Goal: Task Accomplishment & Management: Manage account settings

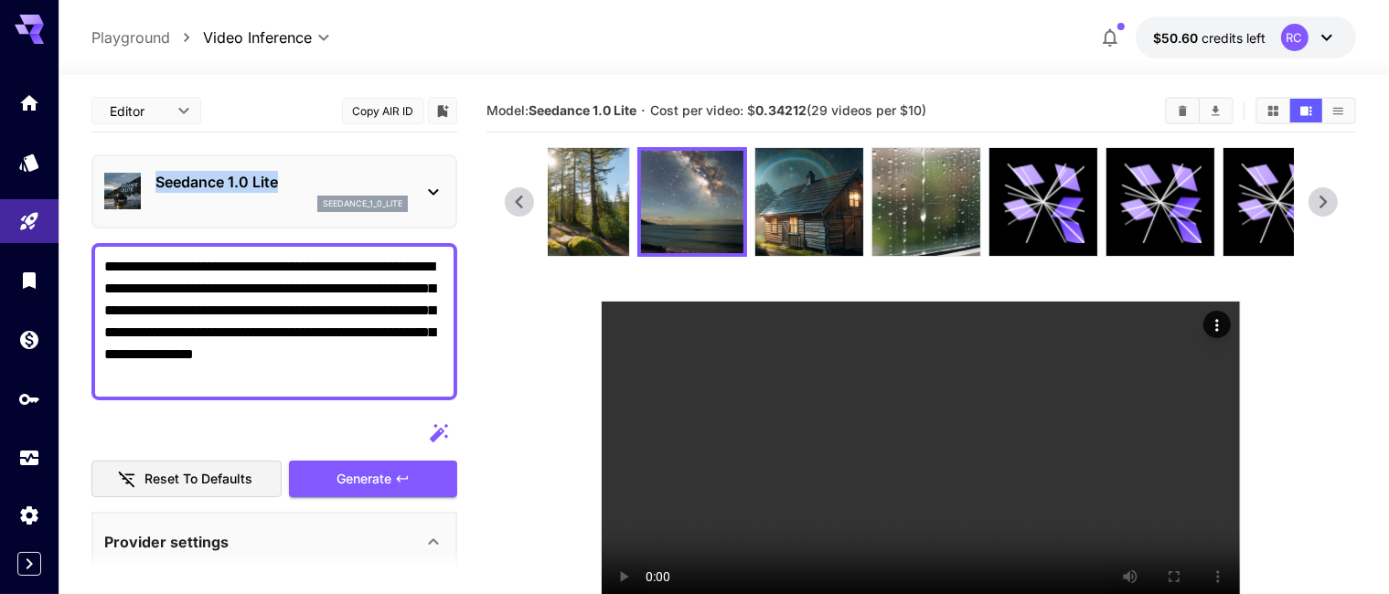
drag, startPoint x: 288, startPoint y: 177, endPoint x: 158, endPoint y: 185, distance: 130.1
click at [158, 185] on p "Seedance 1.0 Lite" at bounding box center [281, 182] width 252 height 22
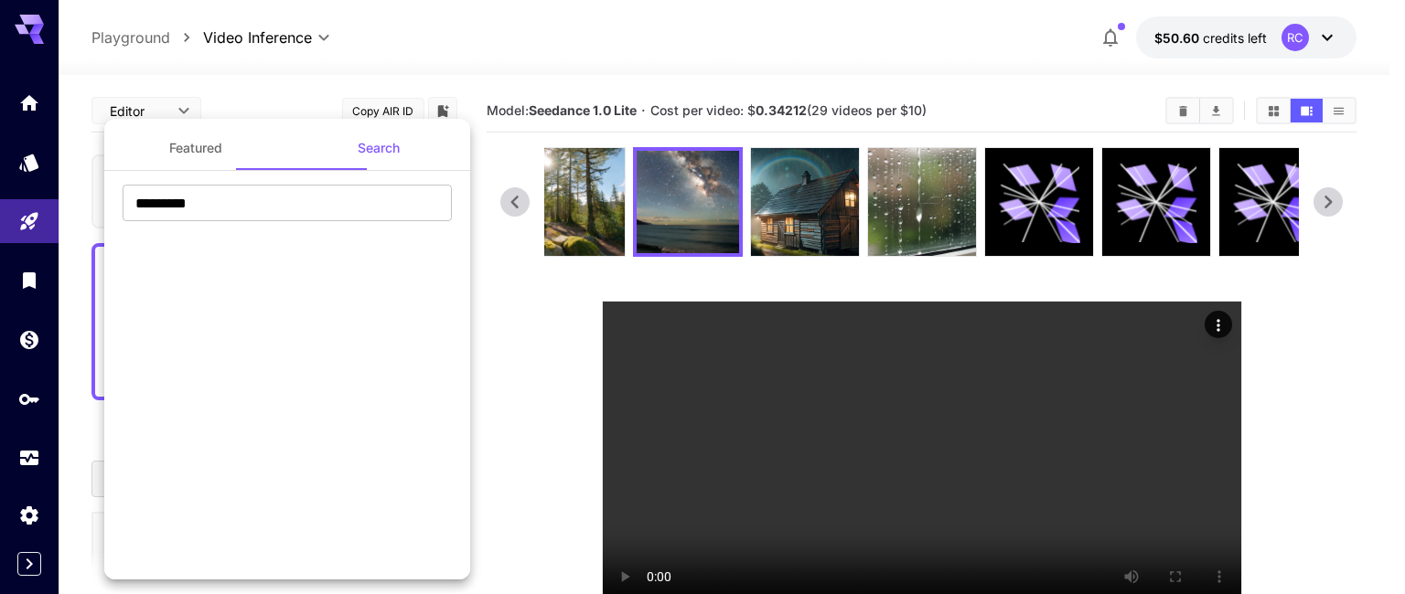
copy p "Seedance 1.0 Lite"
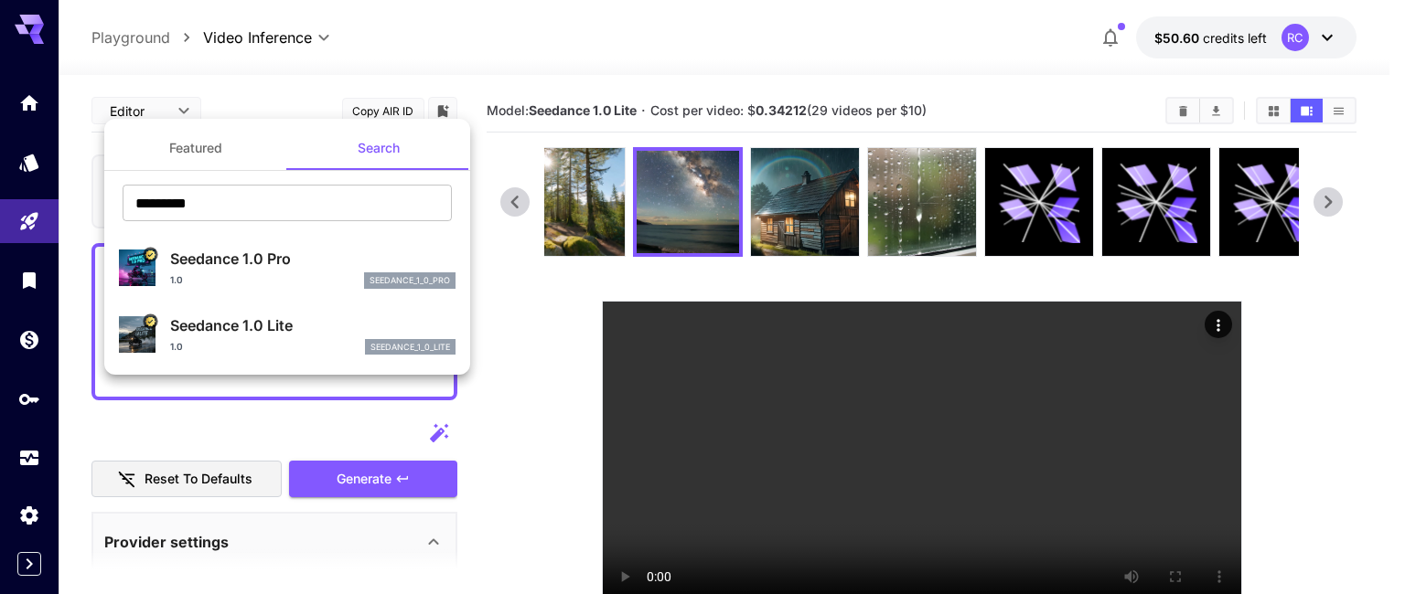
click at [514, 449] on div at bounding box center [702, 297] width 1405 height 594
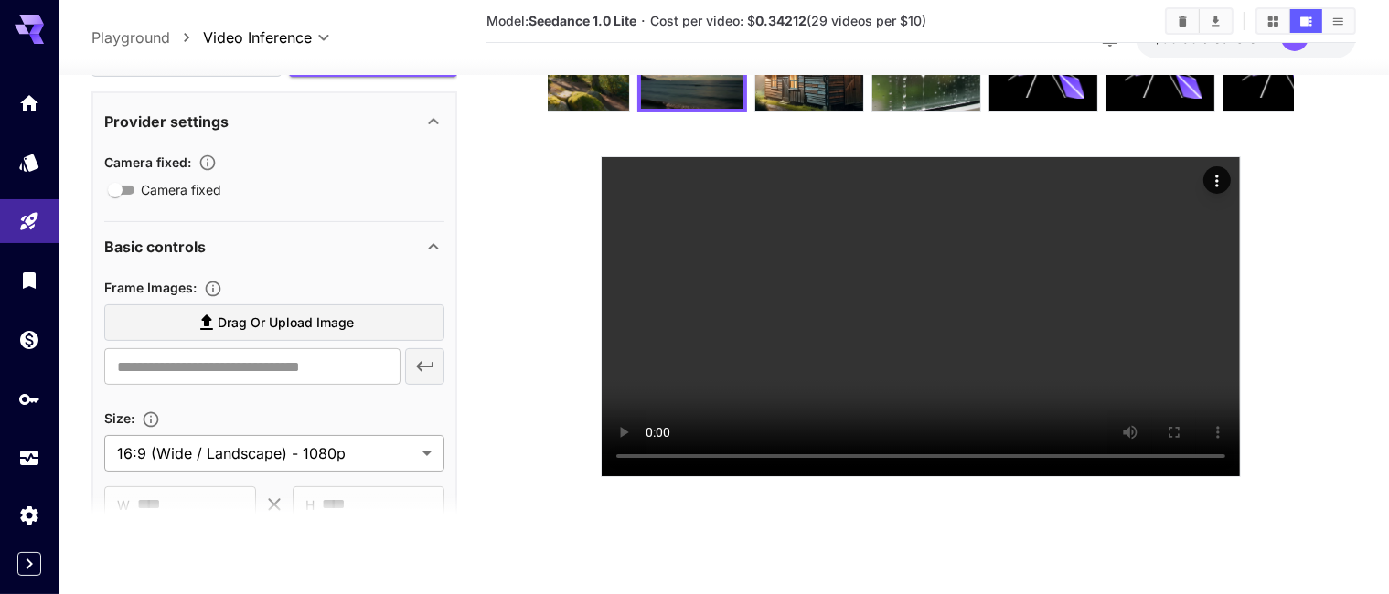
scroll to position [457, 0]
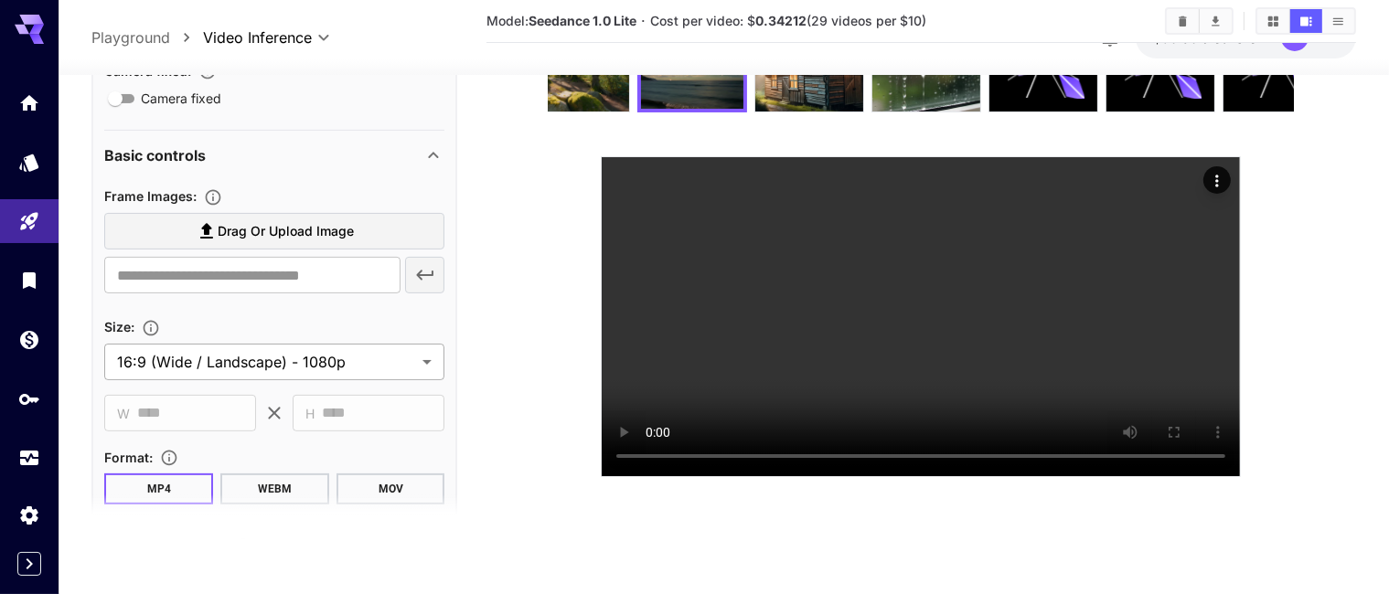
click at [362, 365] on body "**********" at bounding box center [694, 225] width 1389 height 739
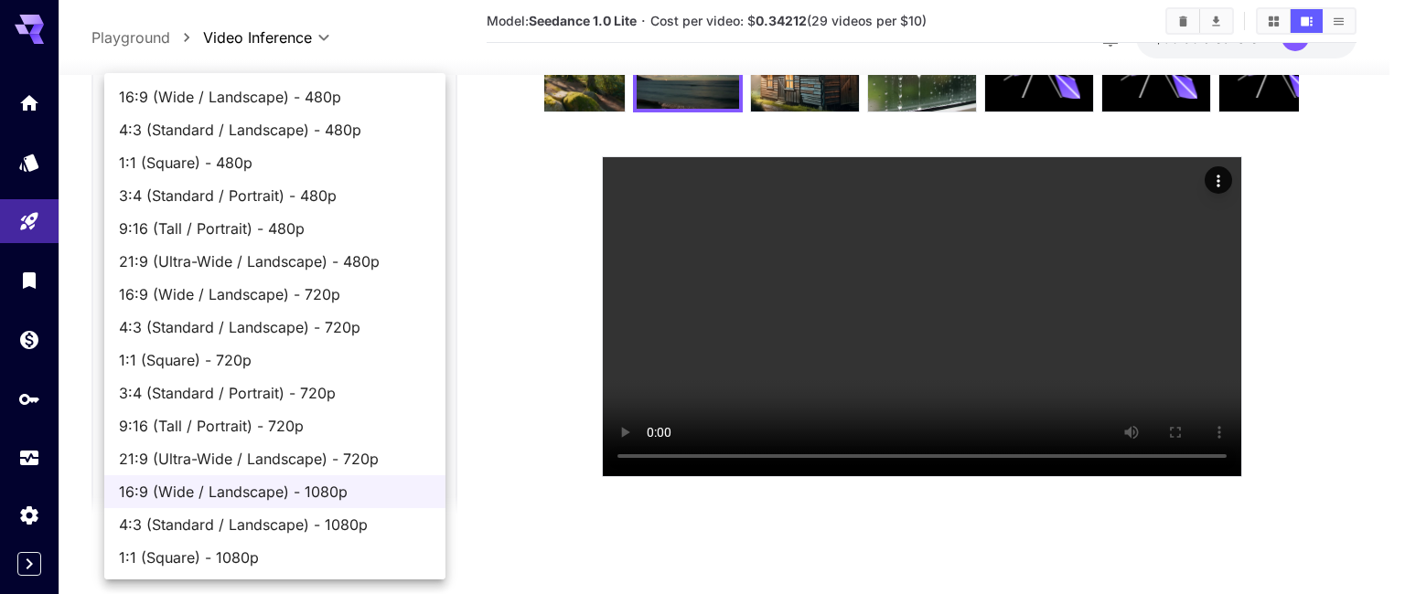
click at [479, 426] on div at bounding box center [702, 297] width 1405 height 594
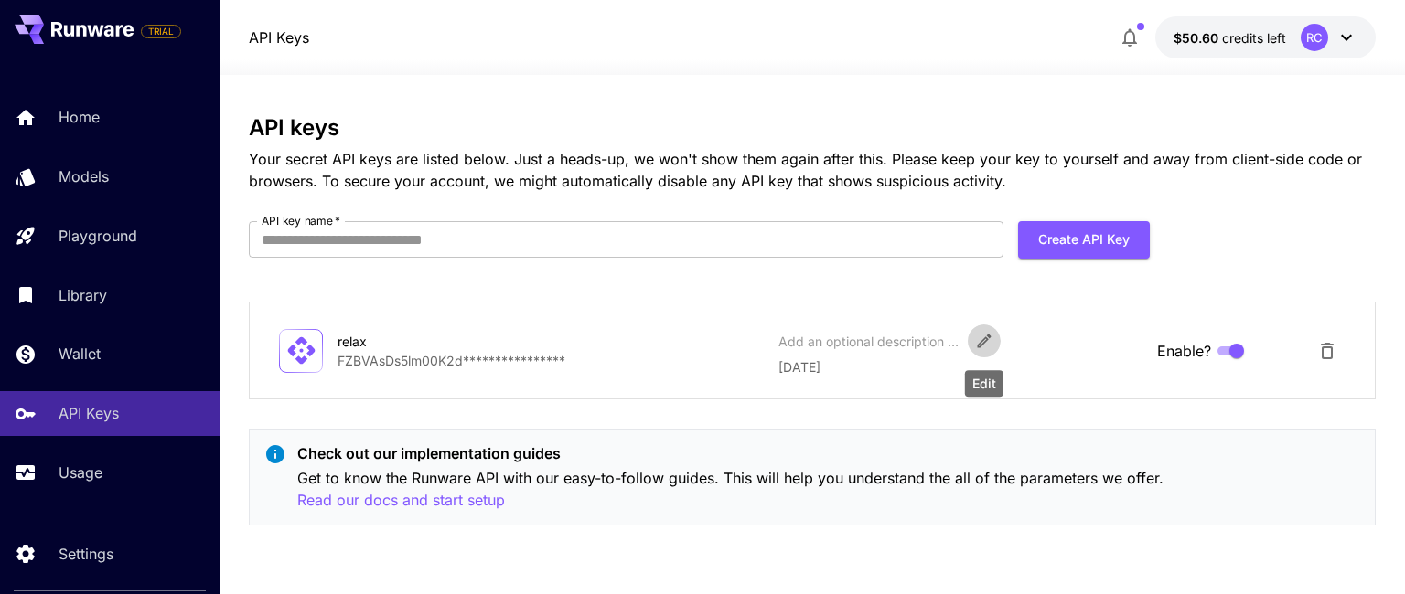
click at [975, 337] on icon "Edit" at bounding box center [984, 341] width 18 height 18
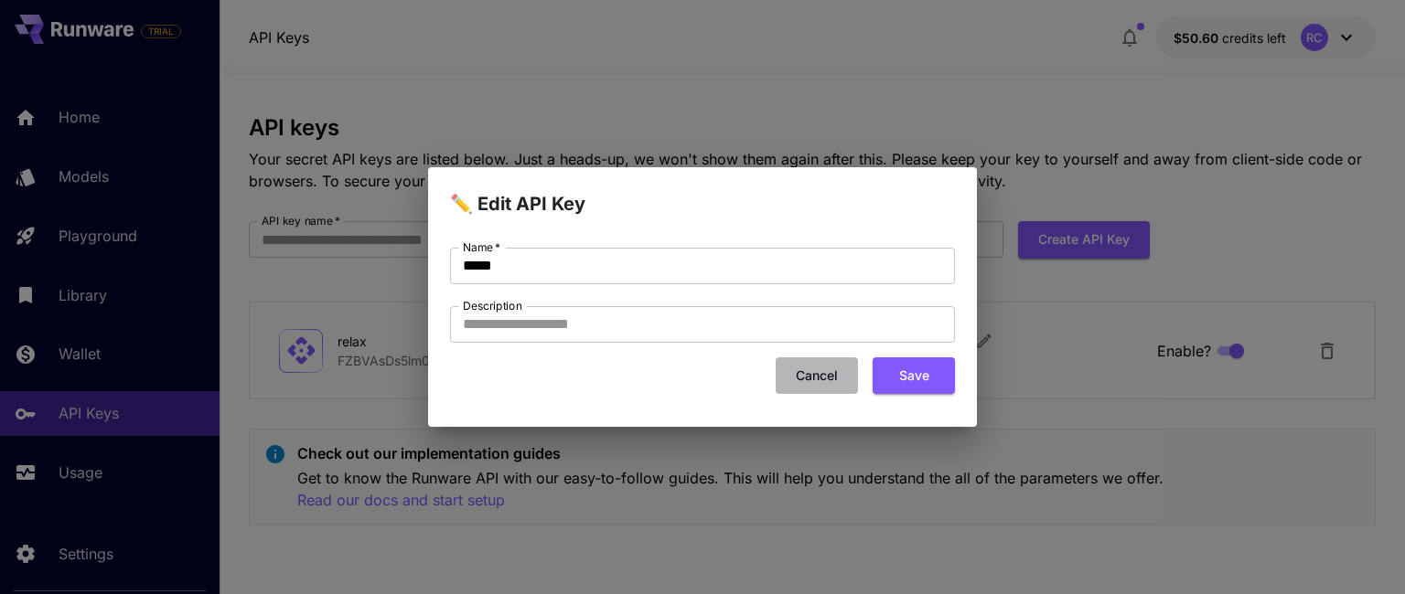
click at [819, 379] on button "Cancel" at bounding box center [816, 376] width 82 height 37
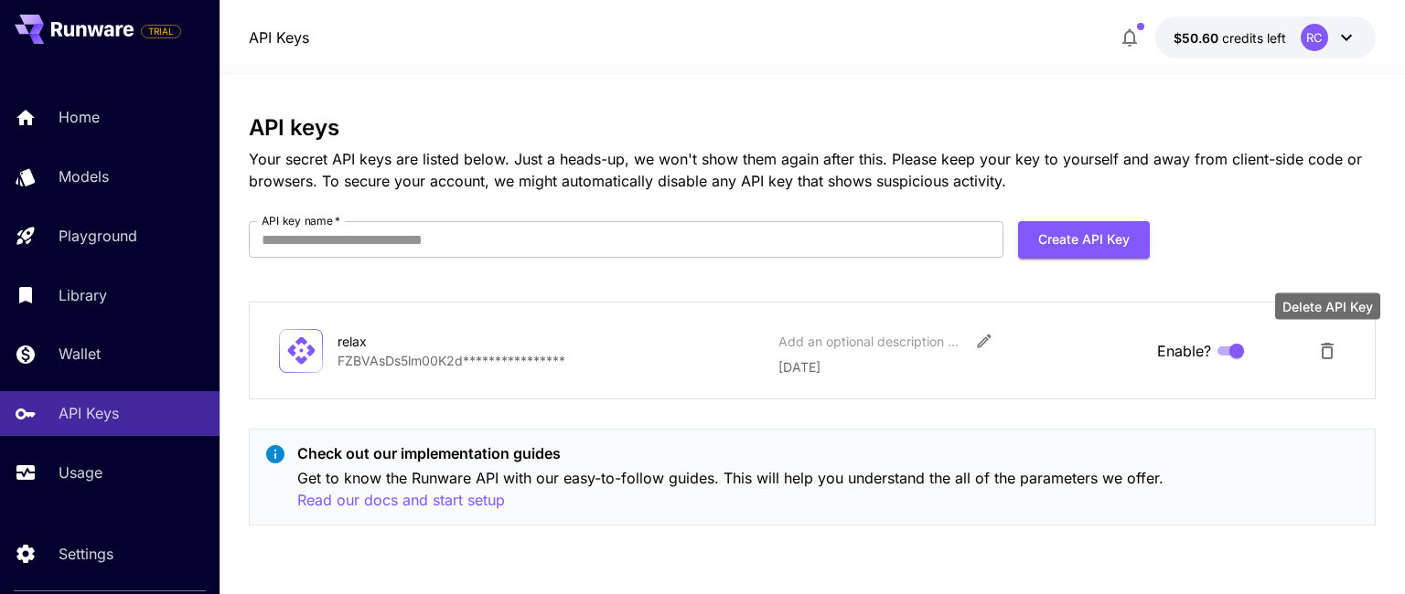
click at [1324, 354] on icon "Delete API Key" at bounding box center [1327, 351] width 22 height 22
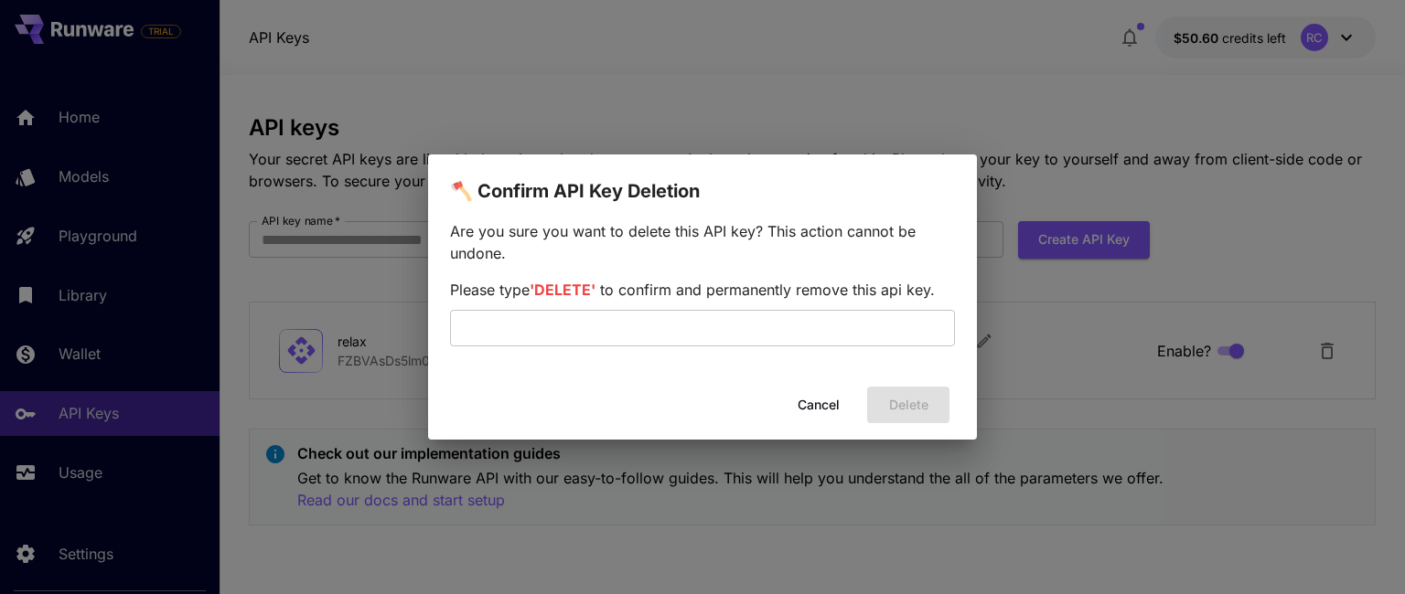
click at [567, 286] on span "'DELETE'" at bounding box center [562, 290] width 66 height 18
copy span "DELETE"
click at [572, 323] on input "text" at bounding box center [702, 328] width 505 height 37
paste input "******"
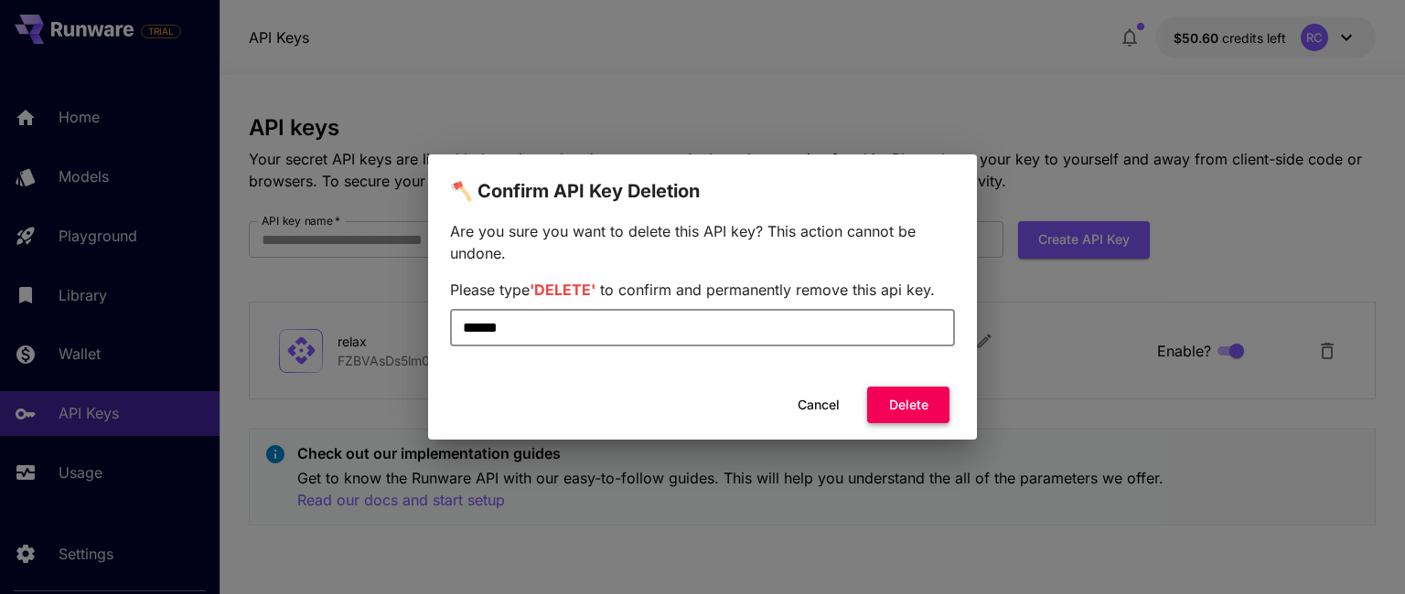
type input "******"
click at [919, 395] on button "Delete" at bounding box center [908, 405] width 82 height 37
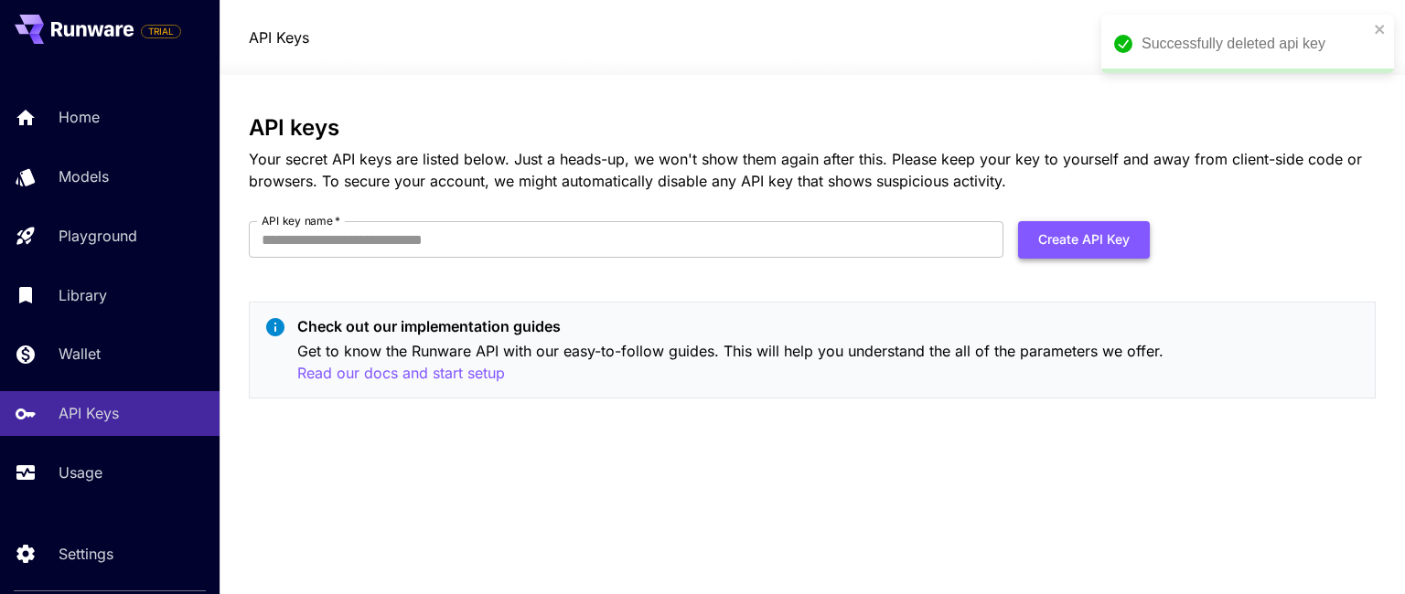
click at [1079, 246] on button "Create API Key" at bounding box center [1084, 239] width 132 height 37
click at [362, 256] on input "API key name   *" at bounding box center [626, 239] width 754 height 37
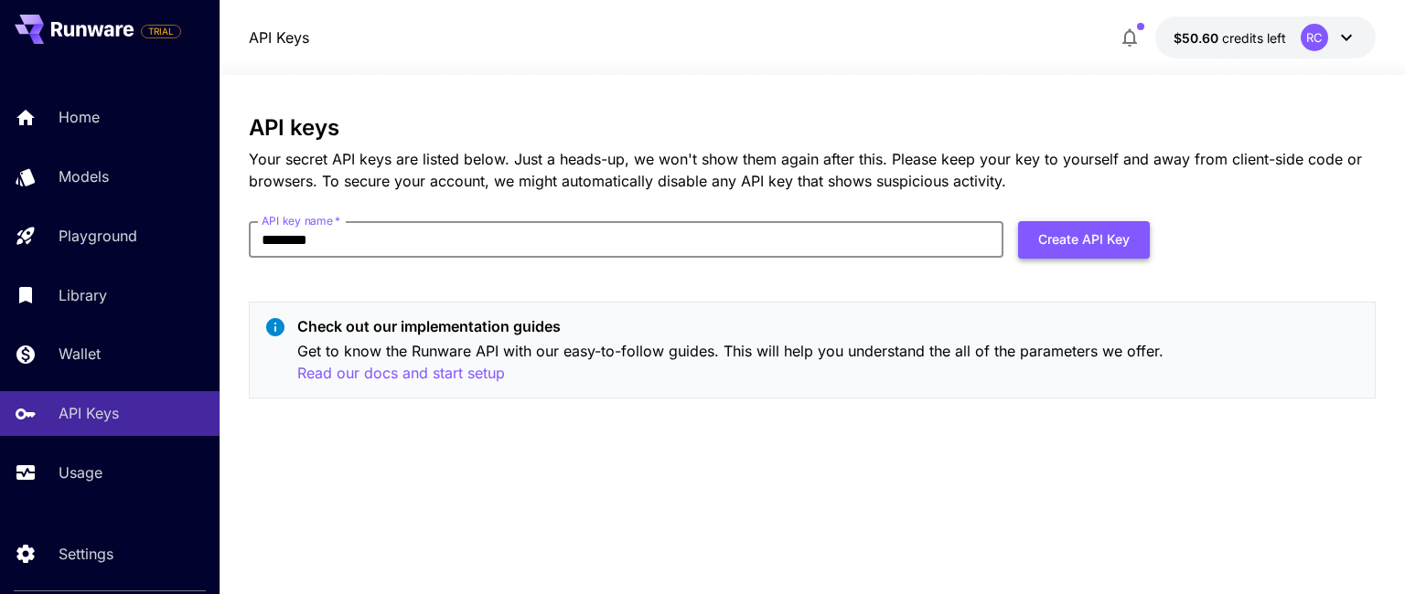
type input "********"
click at [1060, 239] on button "Create API Key" at bounding box center [1084, 239] width 132 height 37
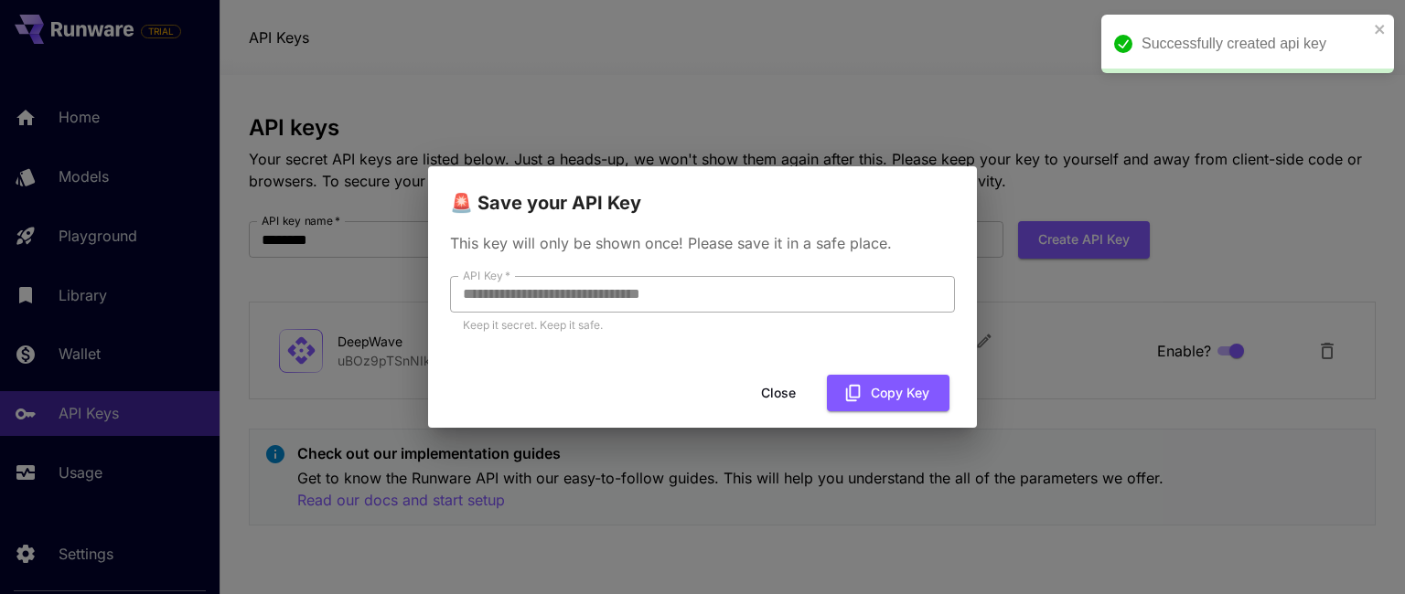
click at [700, 304] on input "**********" at bounding box center [702, 294] width 505 height 37
click at [706, 294] on input "**********" at bounding box center [702, 294] width 505 height 37
click at [858, 381] on button "Copy Key" at bounding box center [888, 393] width 123 height 37
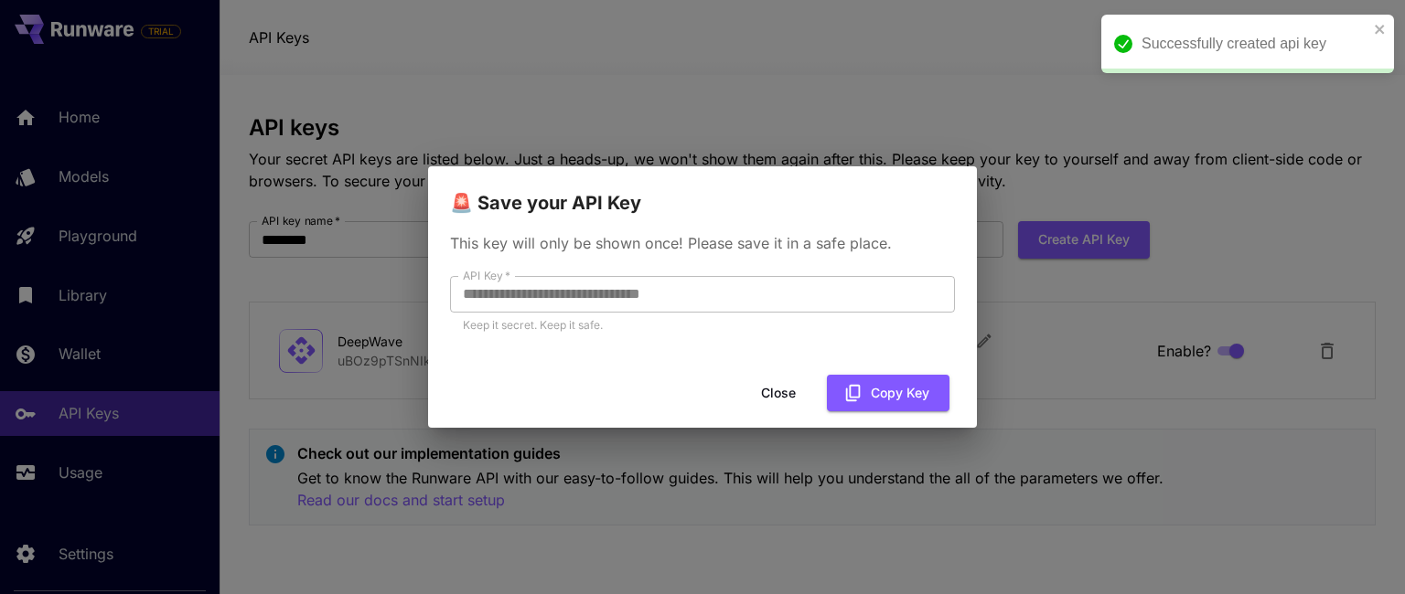
click at [787, 390] on button "Close" at bounding box center [778, 393] width 82 height 37
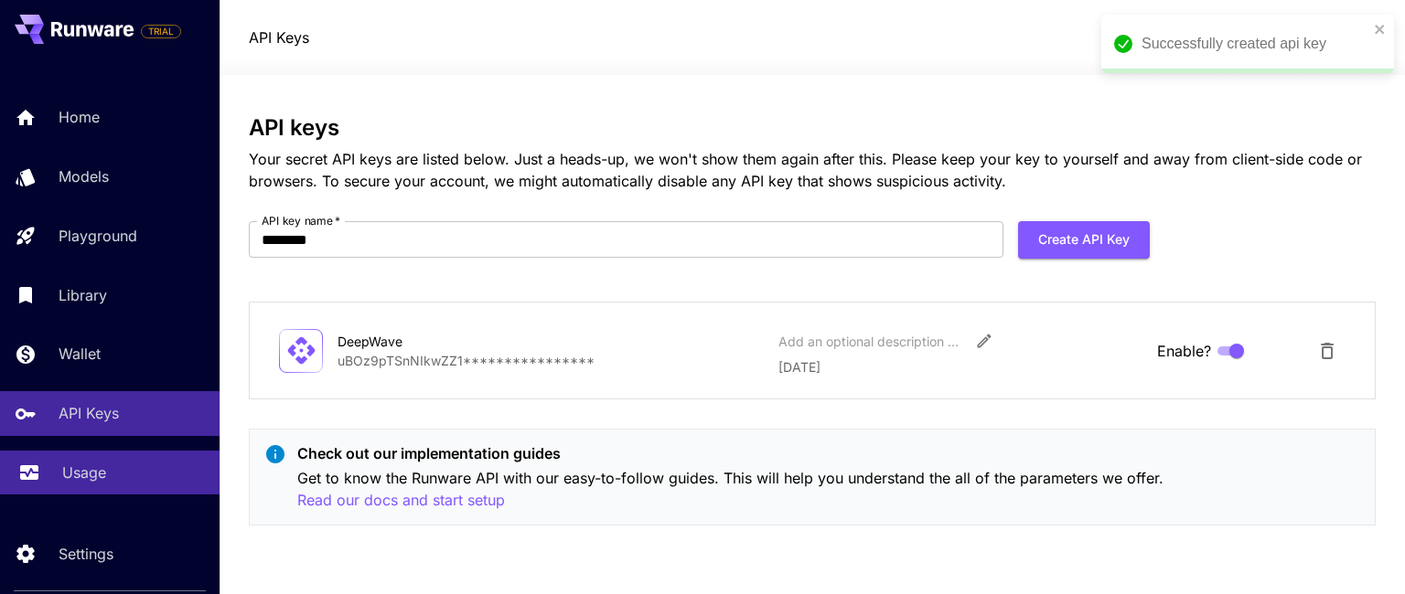
click at [102, 477] on p "Usage" at bounding box center [84, 473] width 44 height 22
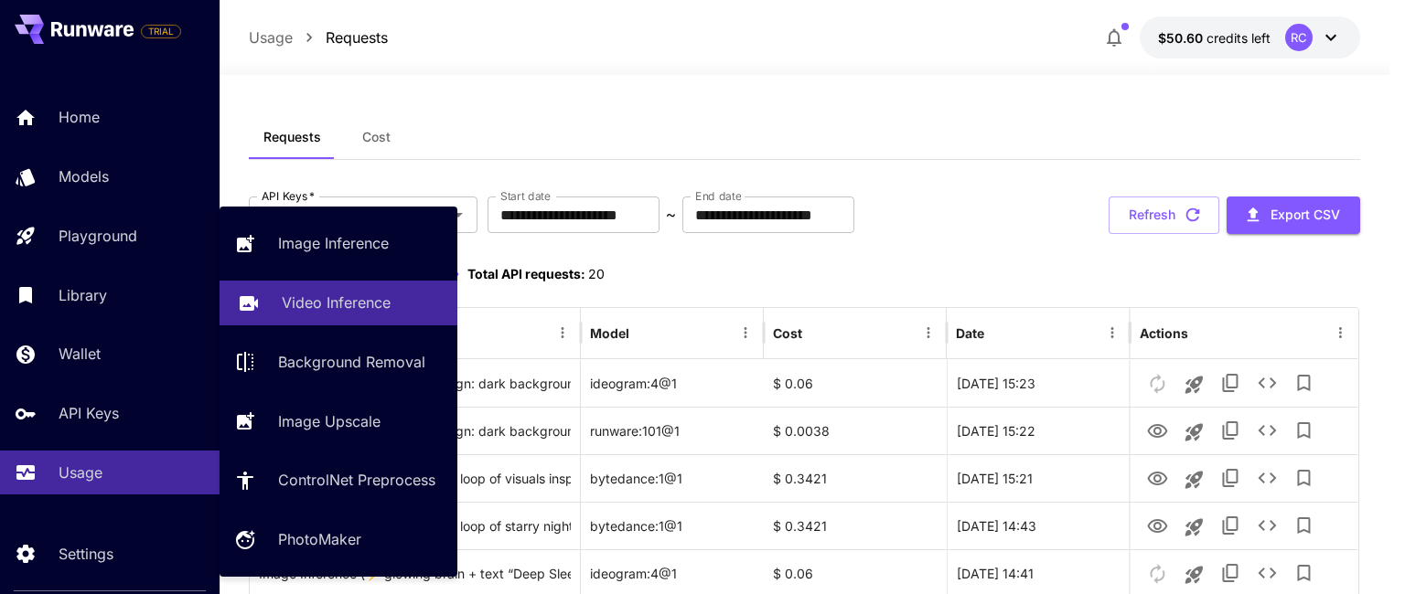
click at [123, 230] on p "Playground" at bounding box center [98, 236] width 79 height 22
click at [317, 309] on p "Video Inference" at bounding box center [336, 303] width 109 height 22
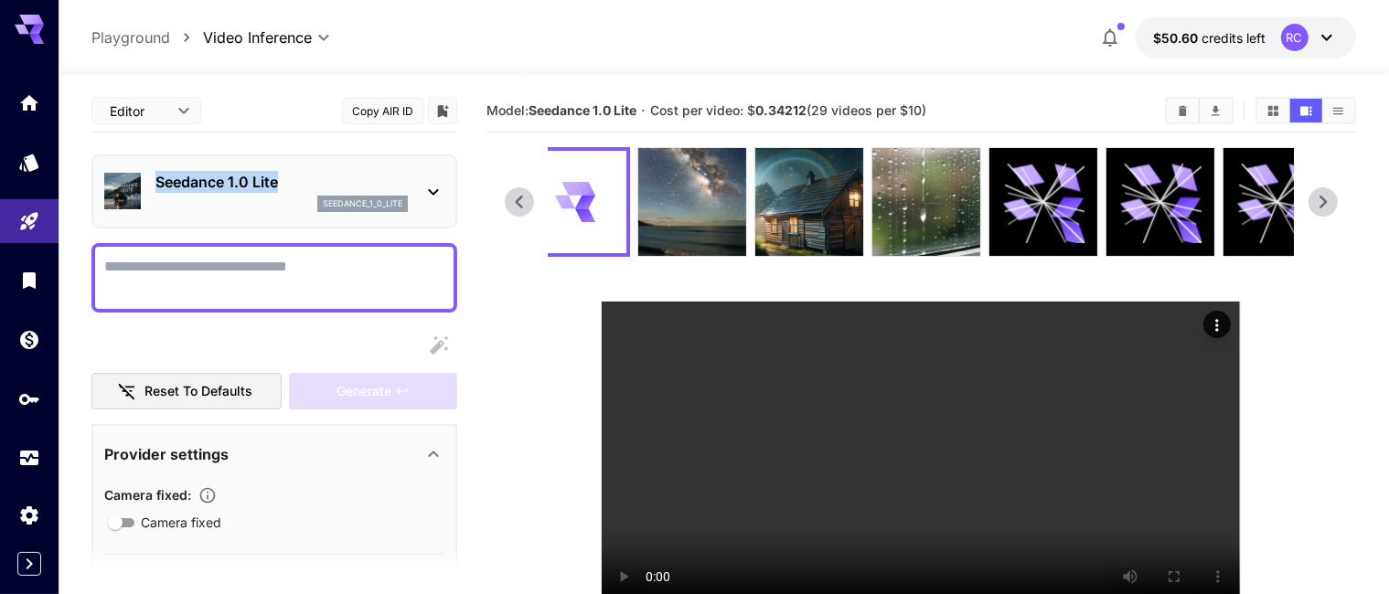
drag, startPoint x: 243, startPoint y: 181, endPoint x: 156, endPoint y: 181, distance: 86.9
click at [156, 181] on p "Seedance 1.0 Lite" at bounding box center [281, 182] width 252 height 22
copy p "Seedance 1.0 Lite"
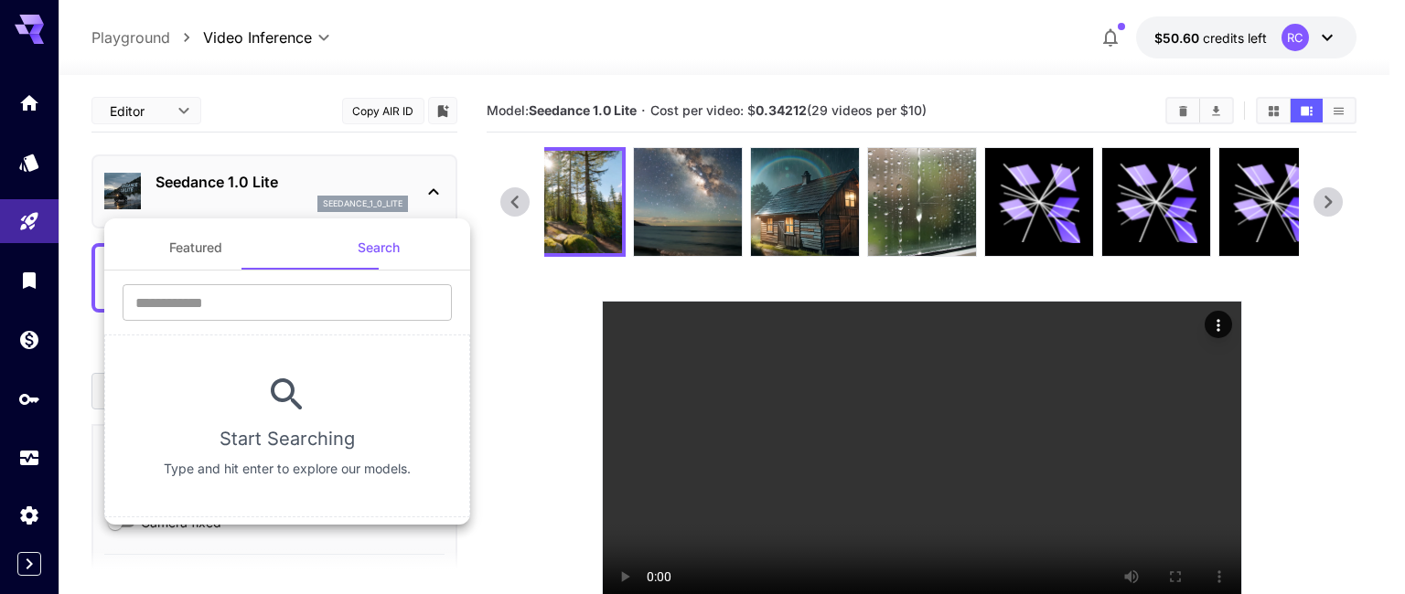
click at [493, 157] on div at bounding box center [702, 297] width 1405 height 594
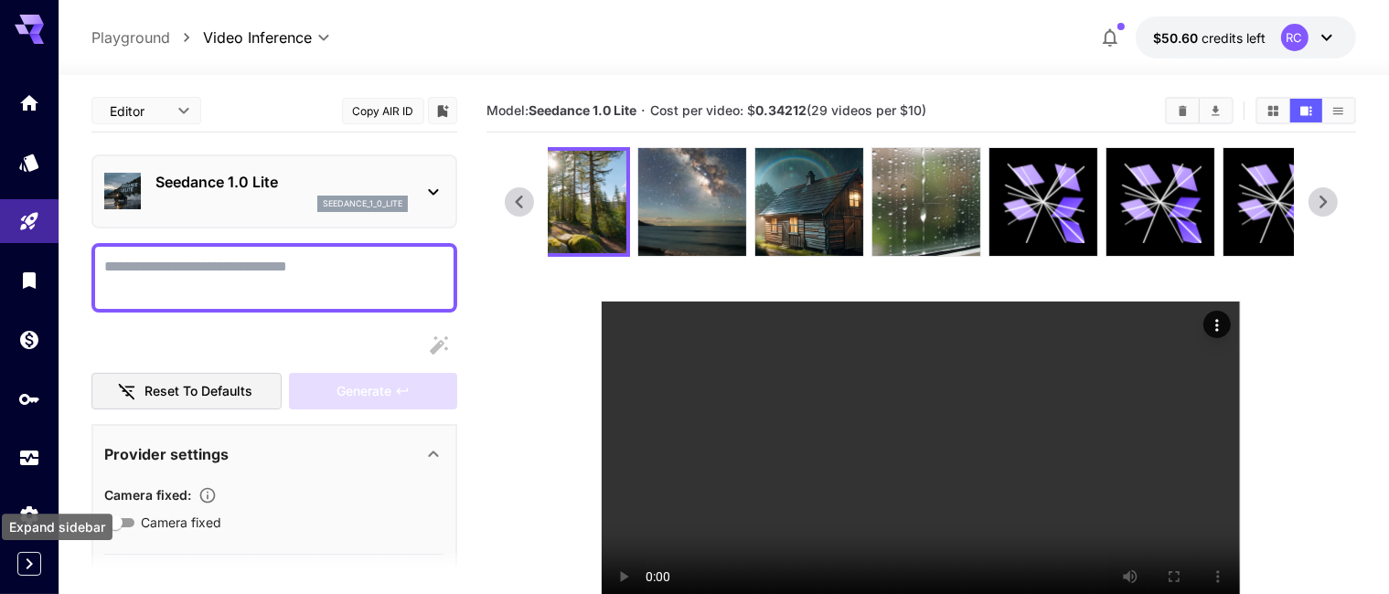
click at [35, 568] on icon "Expand sidebar" at bounding box center [29, 564] width 22 height 22
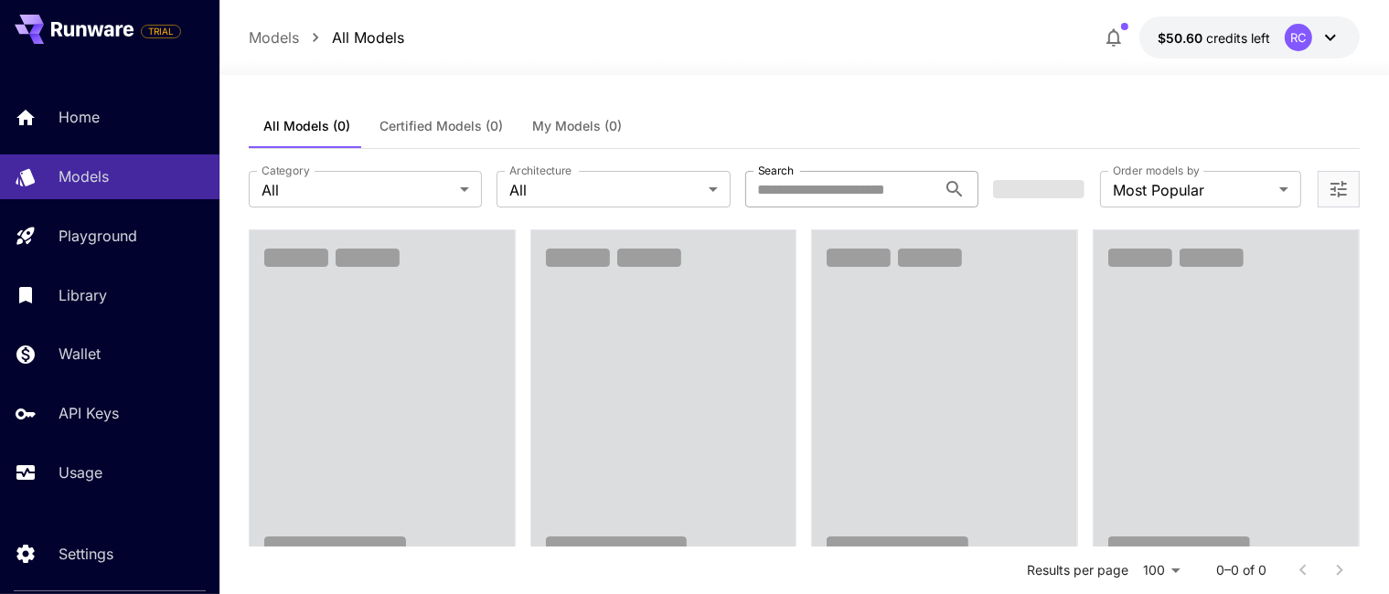
click at [840, 188] on input "Search" at bounding box center [840, 189] width 191 height 37
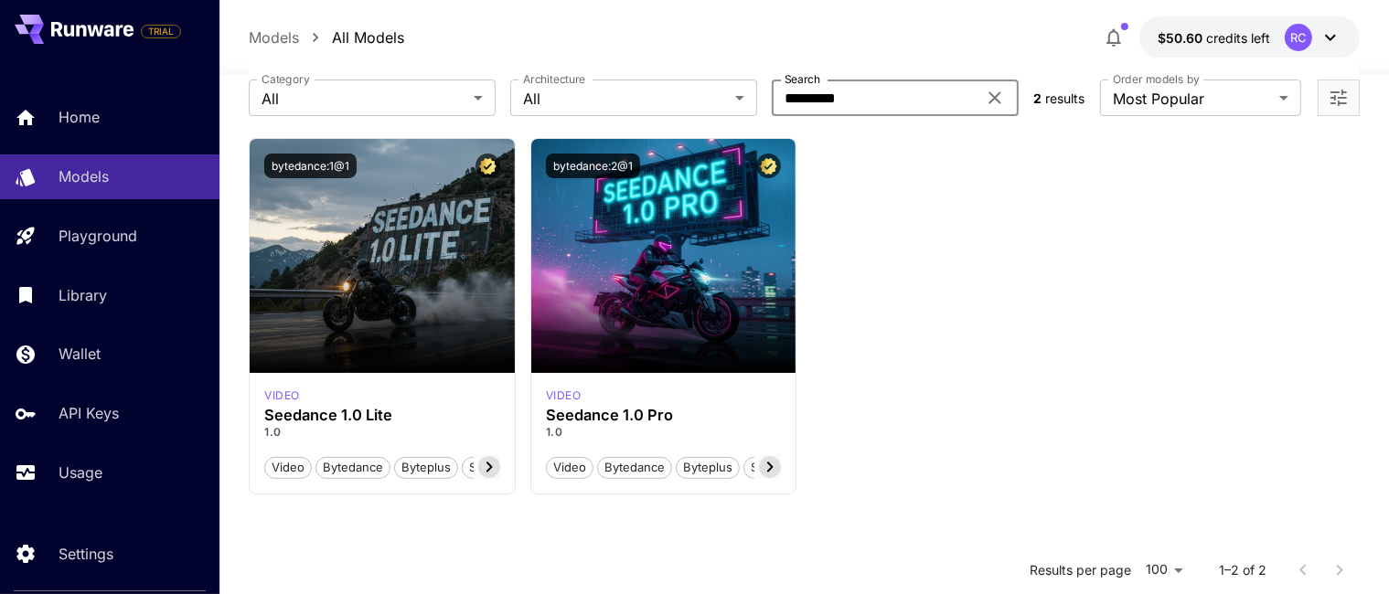
scroll to position [183, 0]
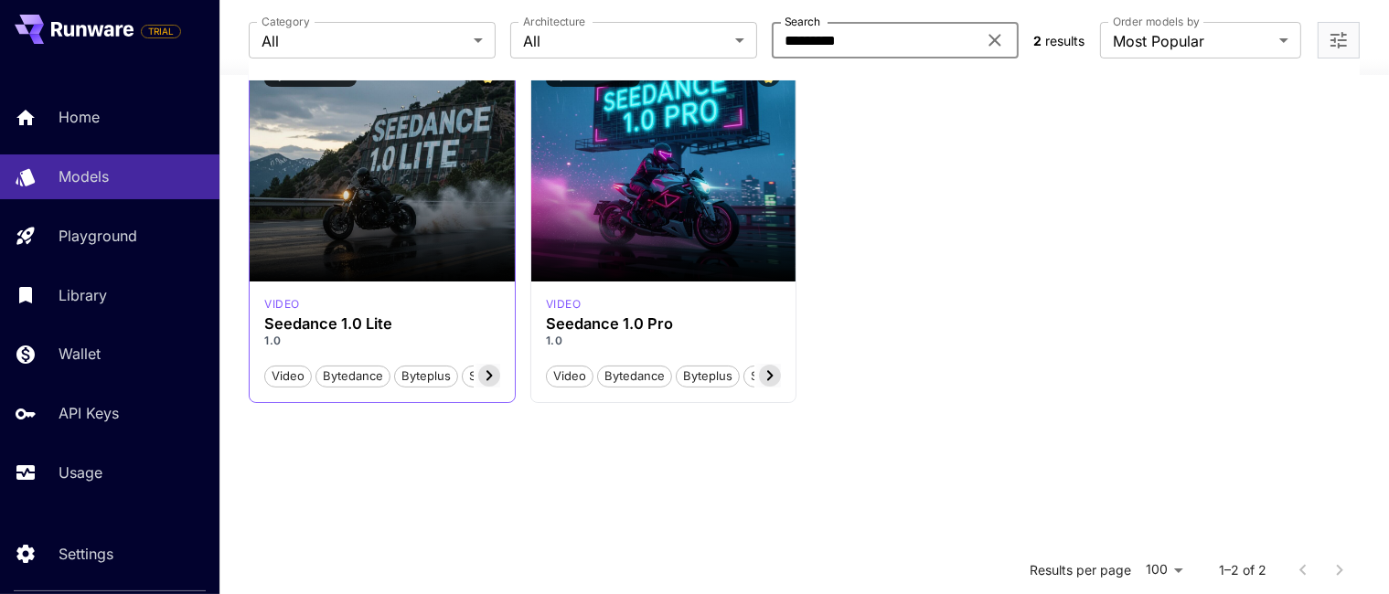
type input "********"
click at [483, 376] on icon at bounding box center [489, 376] width 22 height 22
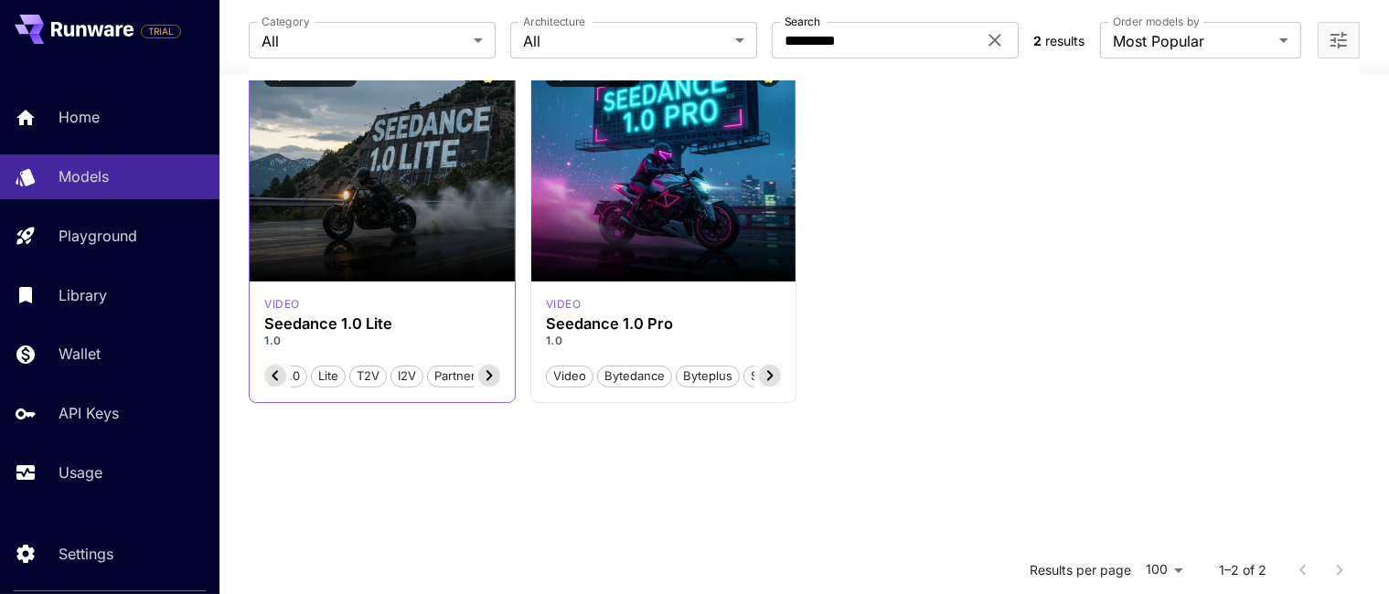
click at [483, 376] on icon at bounding box center [489, 376] width 22 height 22
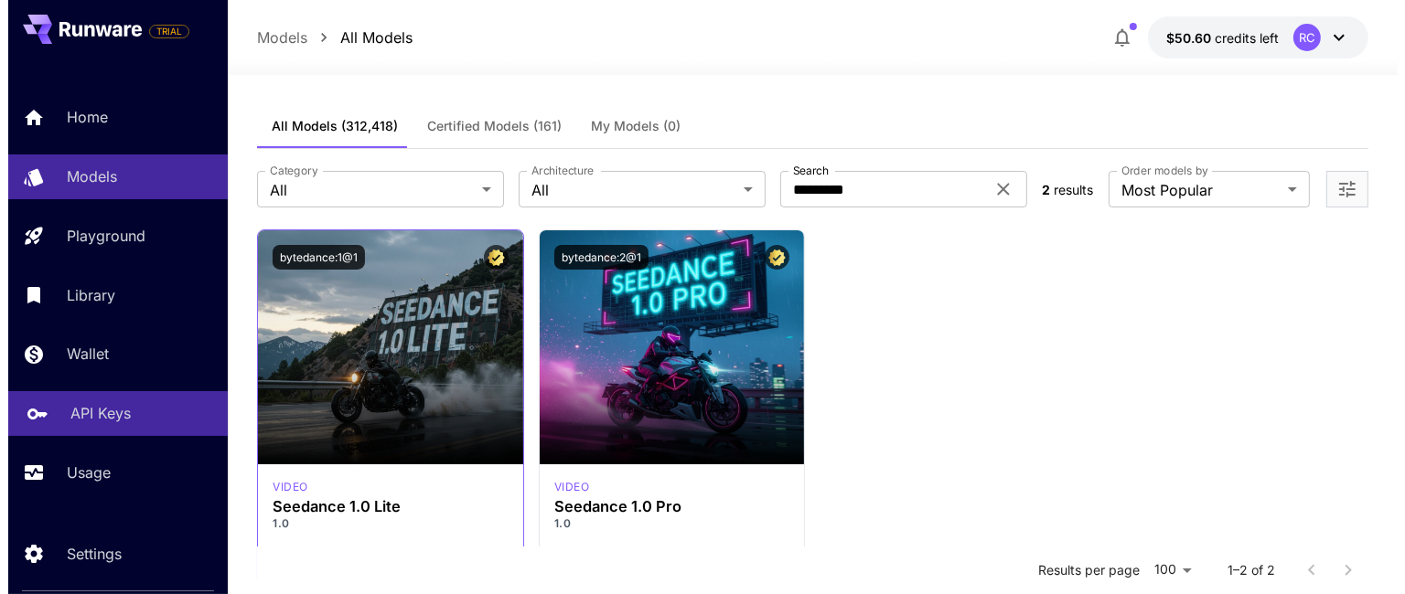
scroll to position [0, 268]
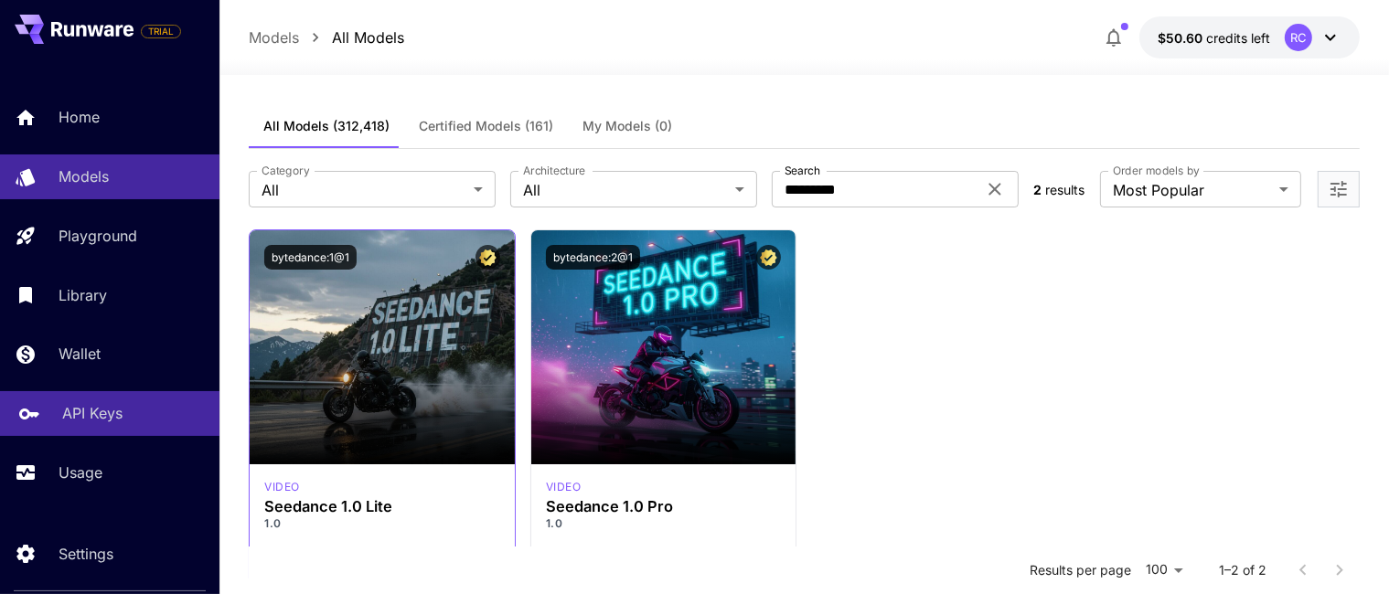
click at [102, 419] on p "API Keys" at bounding box center [92, 413] width 60 height 22
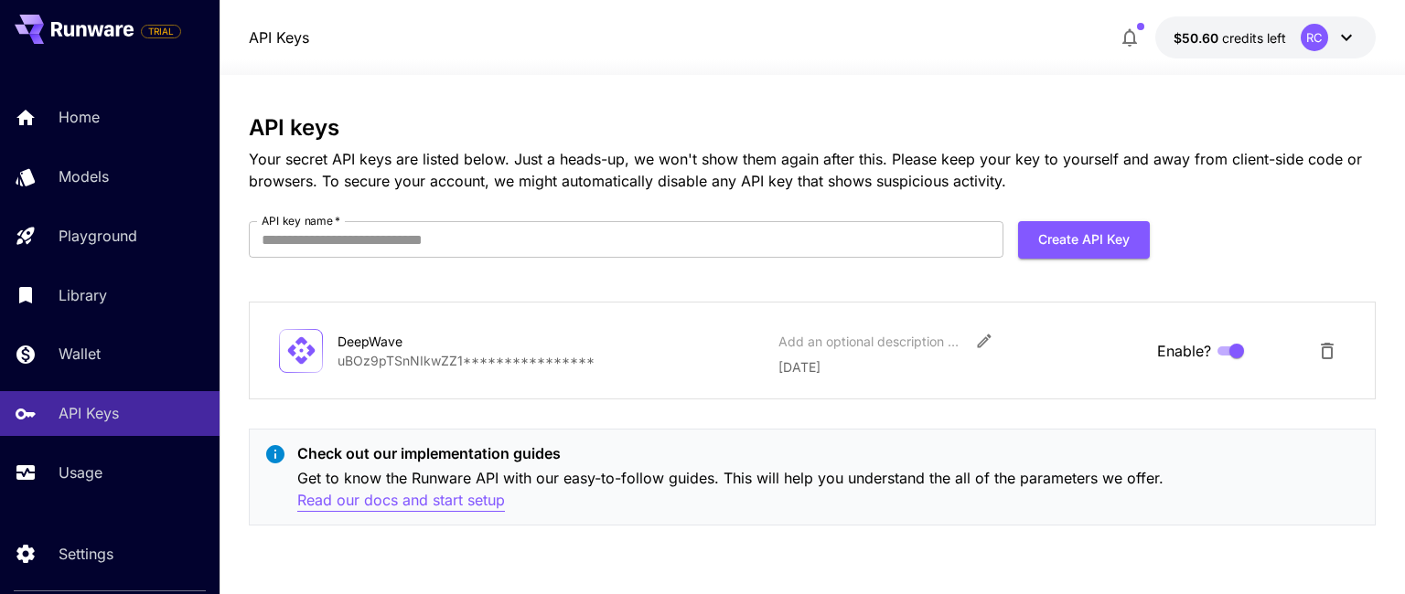
click at [467, 495] on p "Read our docs and start setup" at bounding box center [401, 500] width 208 height 23
click at [439, 506] on p "Read our docs and start setup" at bounding box center [401, 500] width 208 height 23
